Goal: Task Accomplishment & Management: Manage account settings

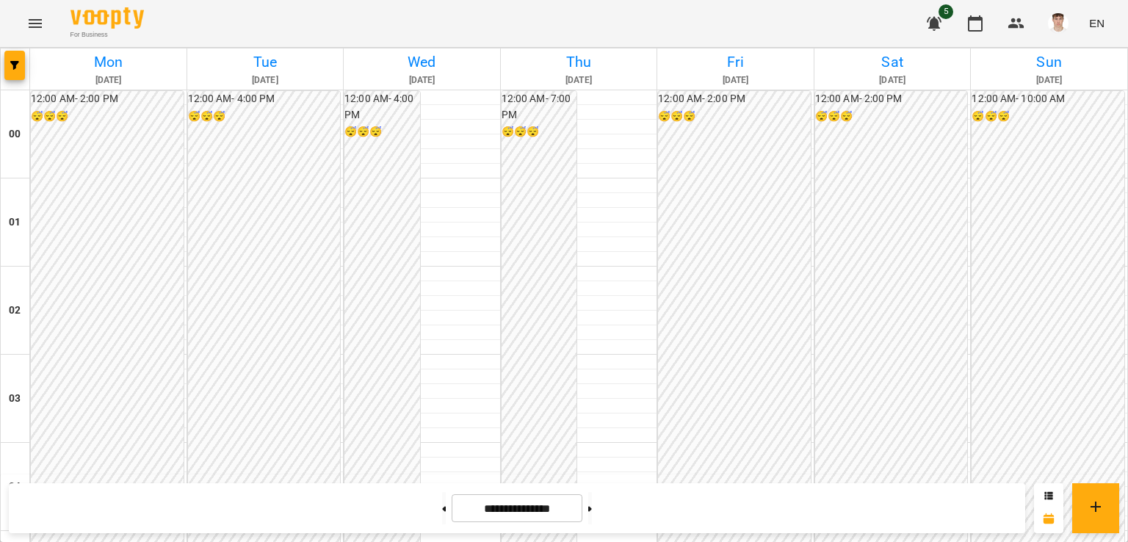
scroll to position [1069, 0]
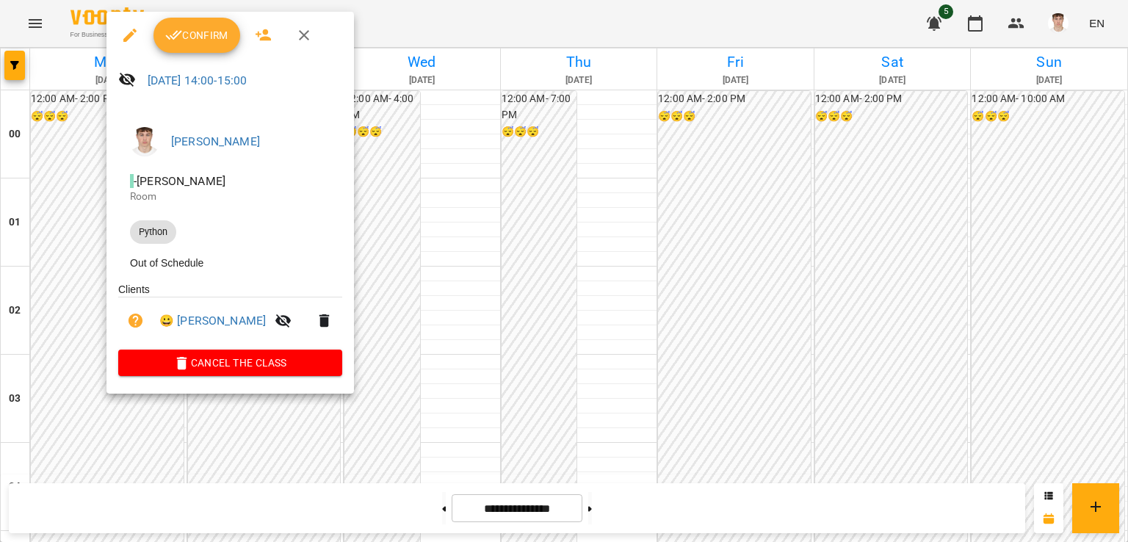
click at [203, 39] on span "Confirm" at bounding box center [196, 35] width 63 height 18
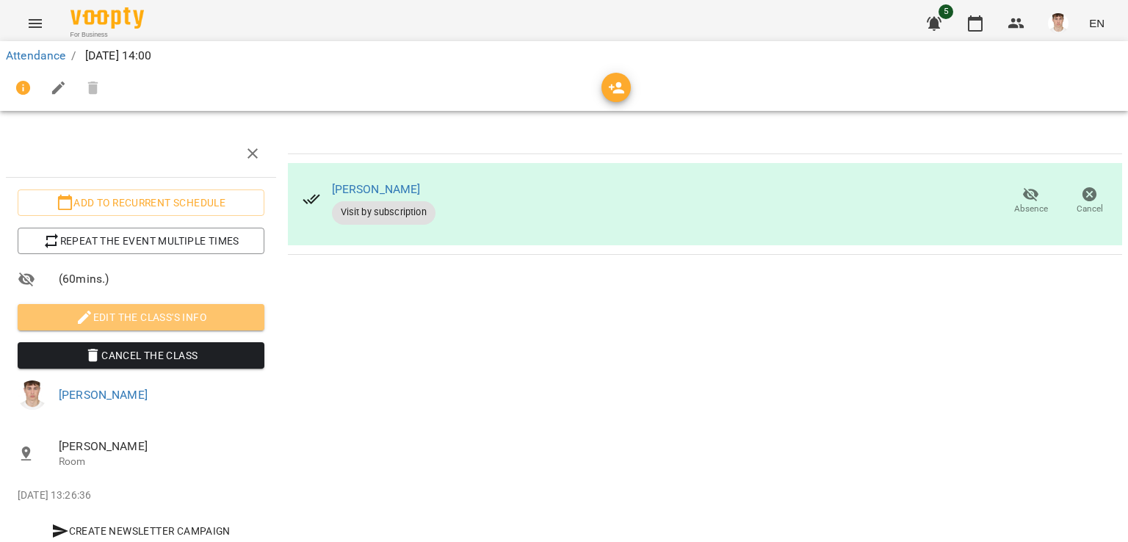
click at [142, 319] on span "Edit the class's Info" at bounding box center [140, 317] width 223 height 18
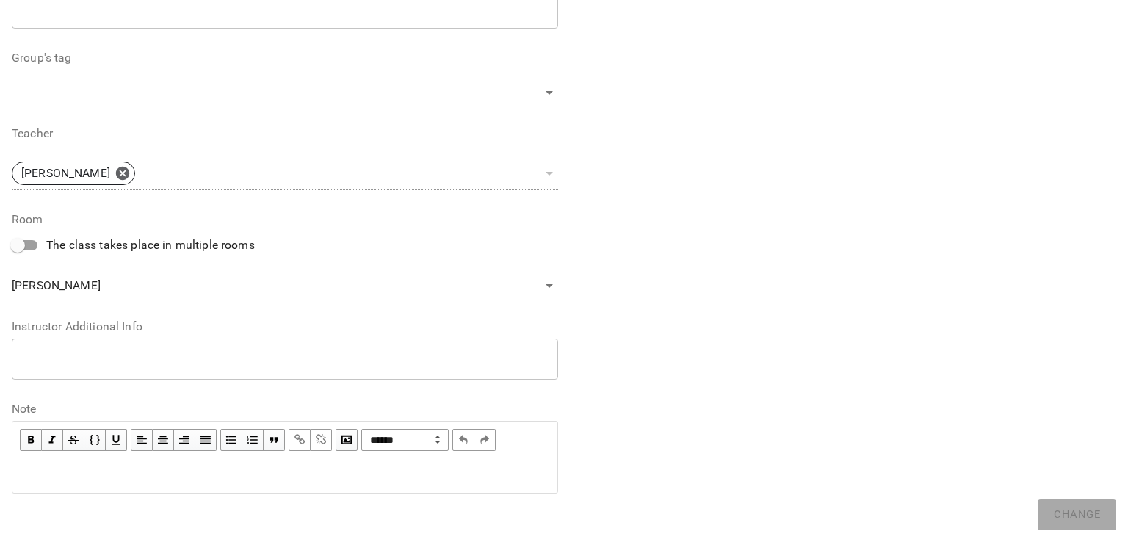
scroll to position [435, 0]
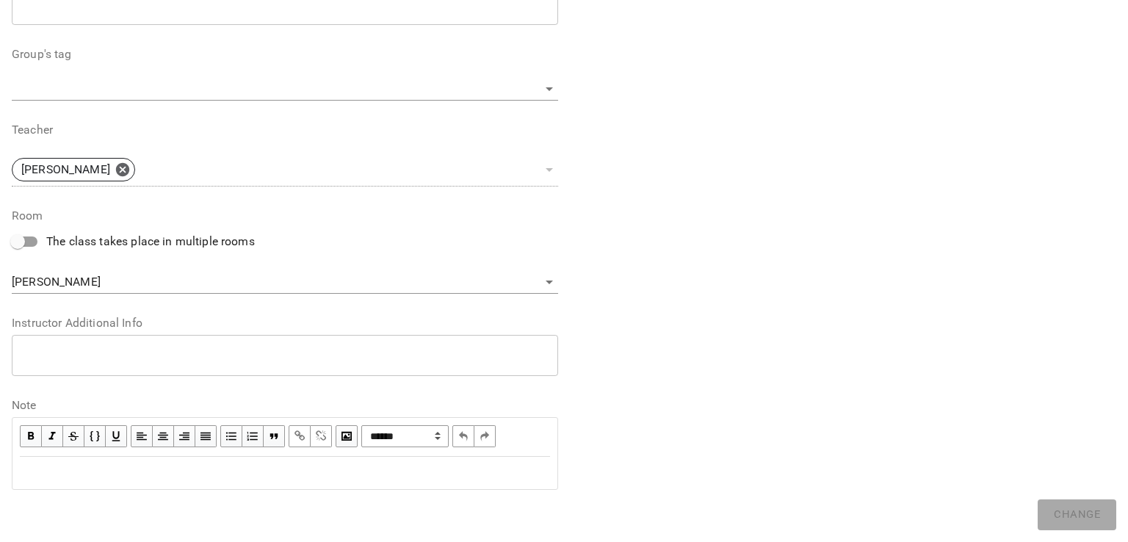
click at [118, 361] on textarea at bounding box center [285, 355] width 526 height 14
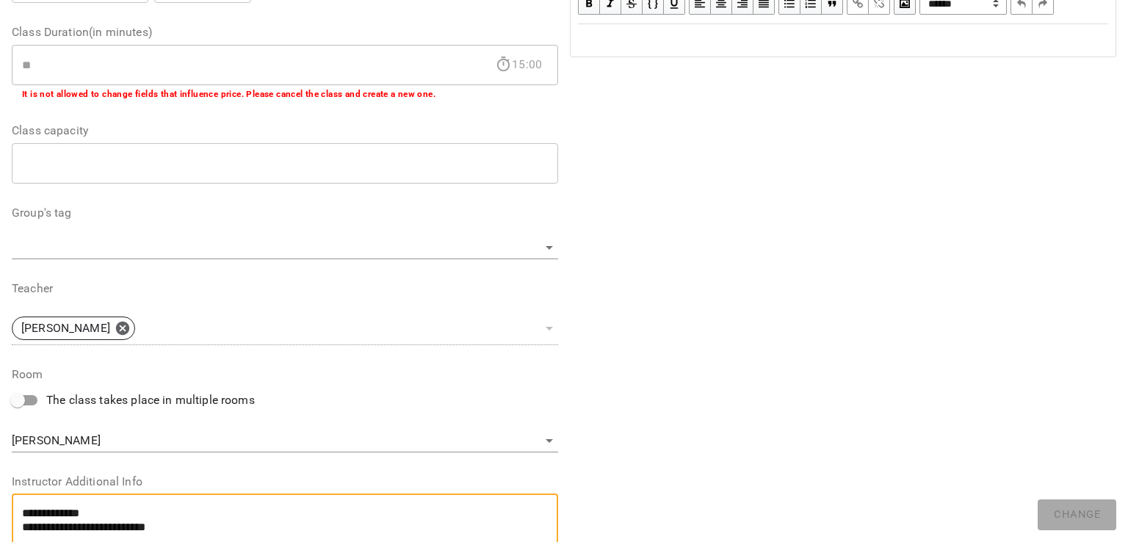
scroll to position [0, 0]
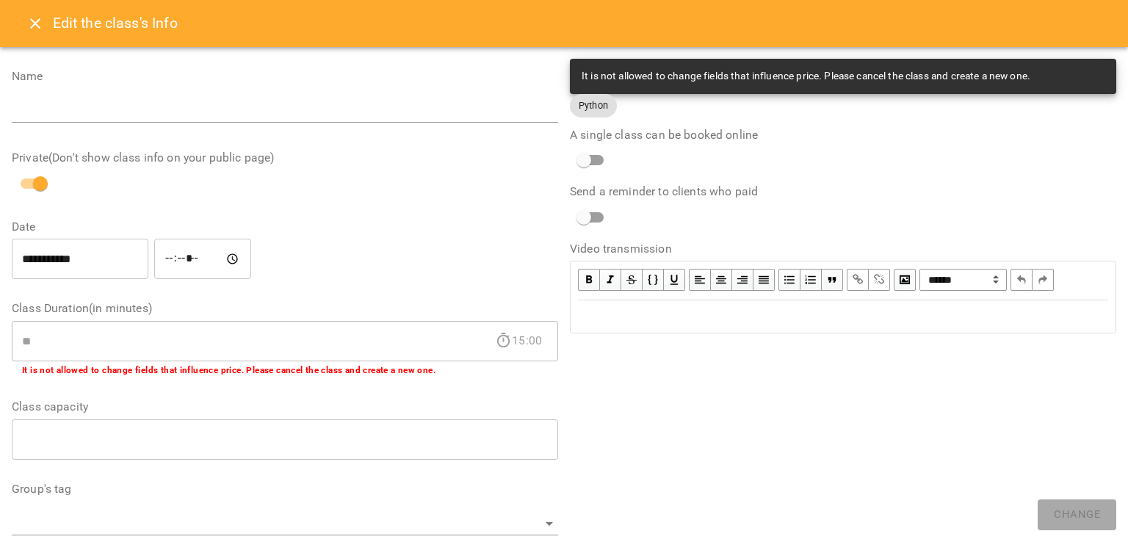
type textarea "**********"
click at [22, 31] on button "Close" at bounding box center [35, 23] width 35 height 35
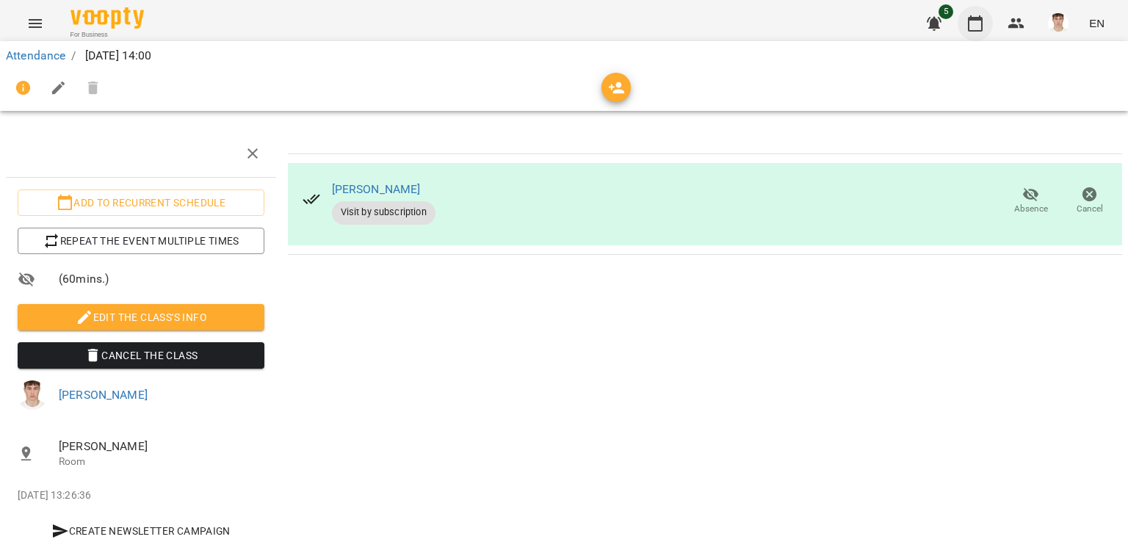
click at [969, 18] on icon "button" at bounding box center [975, 23] width 15 height 16
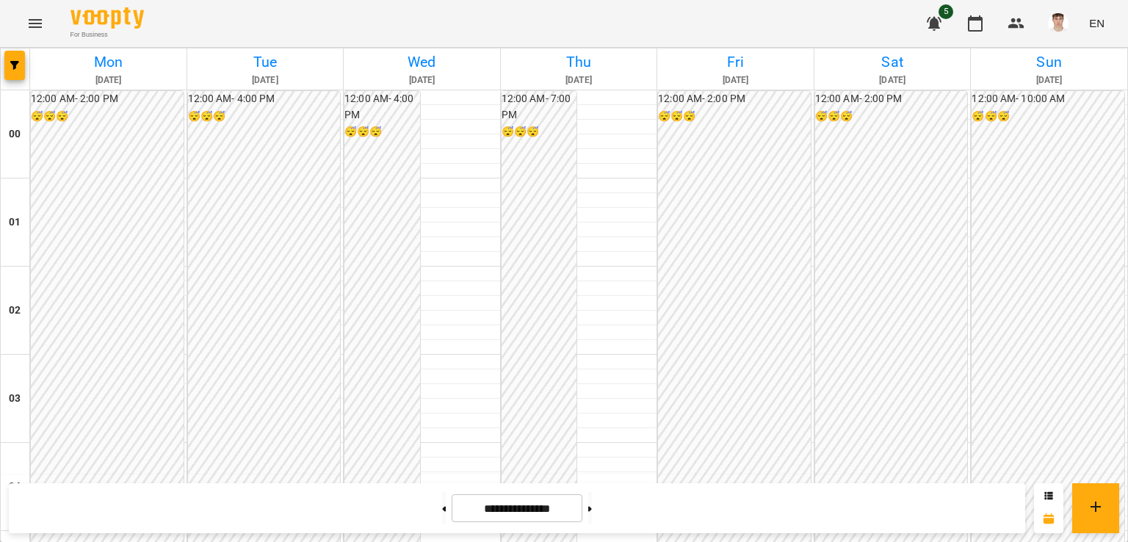
scroll to position [1289, 0]
